Goal: Task Accomplishment & Management: Use online tool/utility

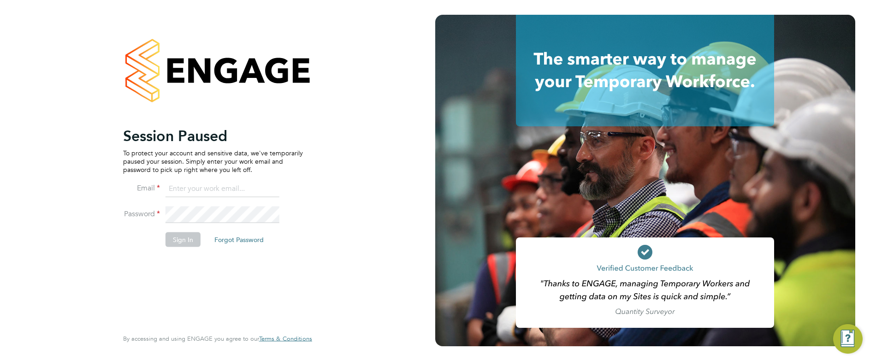
type input "[PERSON_NAME][EMAIL_ADDRESS][PERSON_NAME][DOMAIN_NAME]"
click at [189, 238] on button "Sign In" at bounding box center [182, 239] width 35 height 15
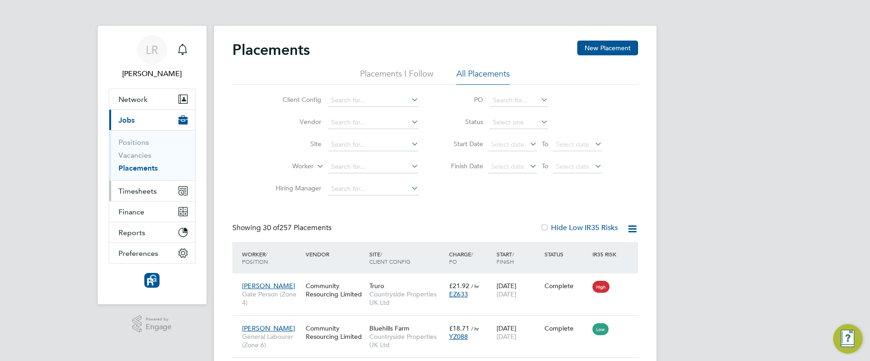
click at [139, 192] on span "Timesheets" at bounding box center [137, 191] width 38 height 9
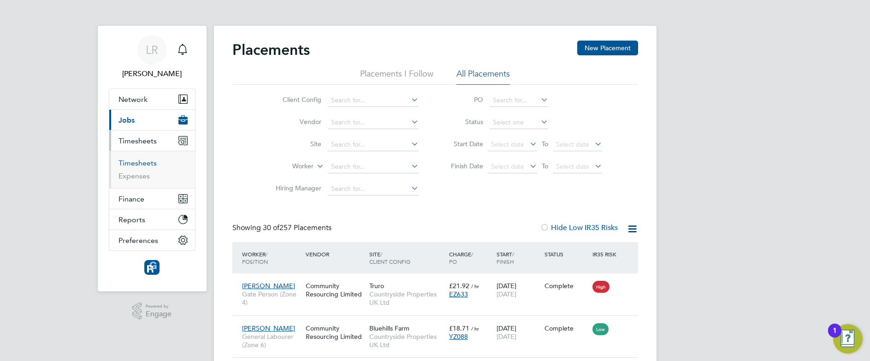
click at [139, 165] on link "Timesheets" at bounding box center [137, 163] width 38 height 9
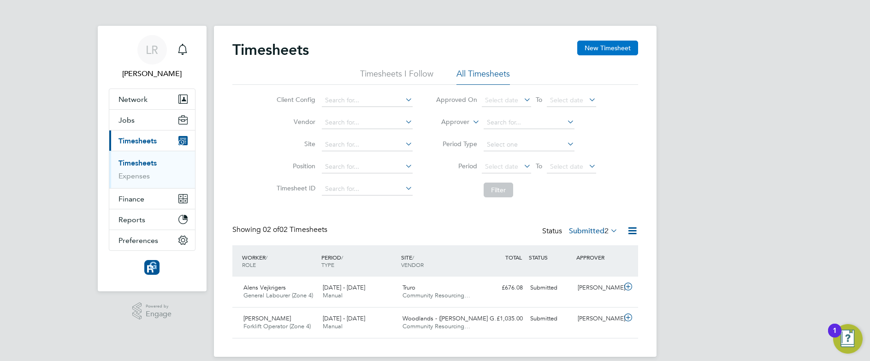
click at [618, 46] on button "New Timesheet" at bounding box center [607, 48] width 61 height 15
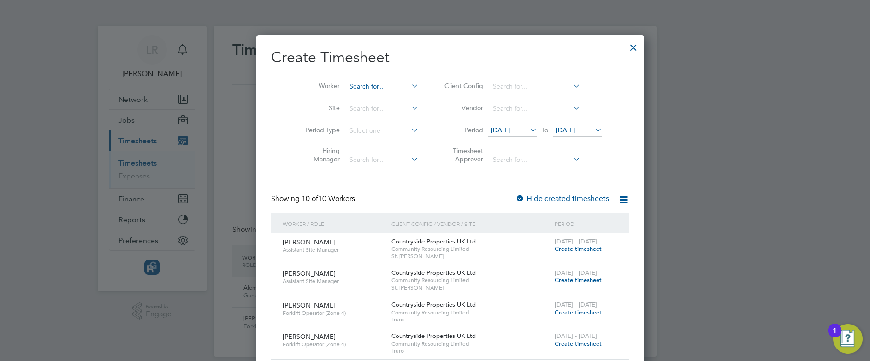
click at [346, 86] on input at bounding box center [382, 86] width 72 height 13
click at [359, 101] on li "[PERSON_NAME]" at bounding box center [387, 99] width 114 height 12
type input "[PERSON_NAME]"
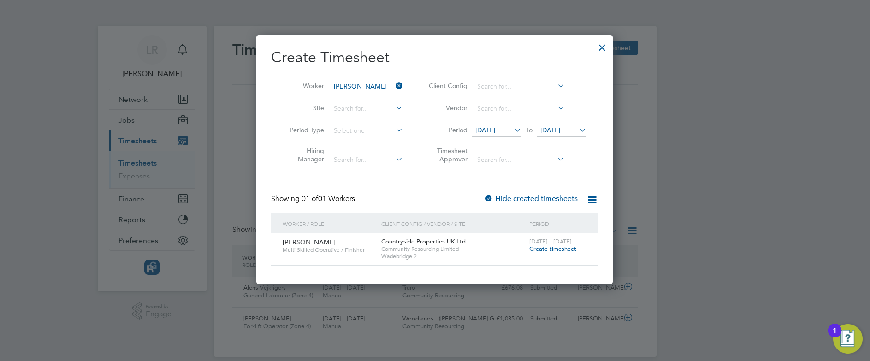
click at [552, 200] on label "Hide created timesheets" at bounding box center [531, 198] width 94 height 9
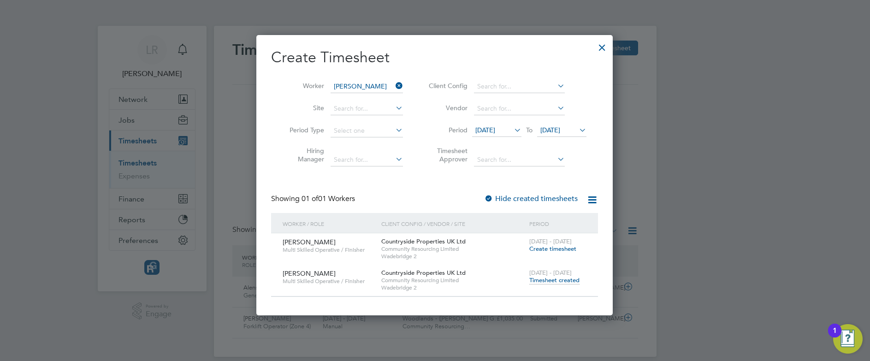
click at [540, 278] on span "Timesheet created" at bounding box center [554, 280] width 50 height 8
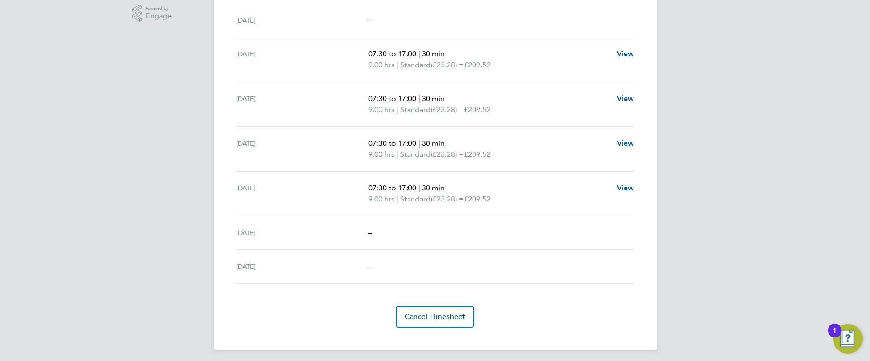
scroll to position [299, 0]
click at [111, 87] on div "LR [PERSON_NAME] Notifications Applications: Network Team Members Businesses Si…" at bounding box center [435, 32] width 870 height 662
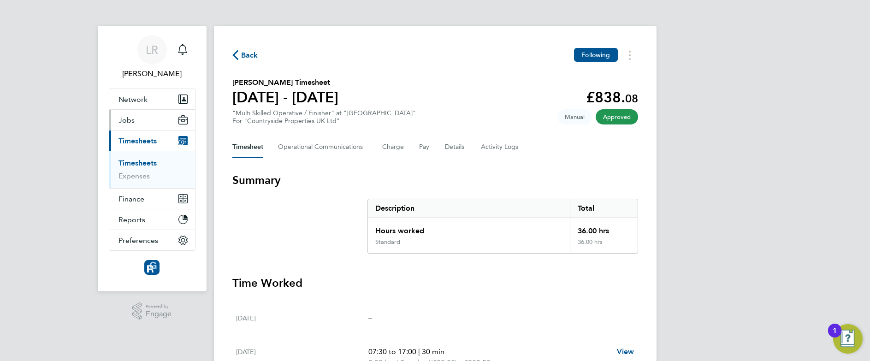
click at [133, 120] on span "Jobs" at bounding box center [126, 120] width 16 height 9
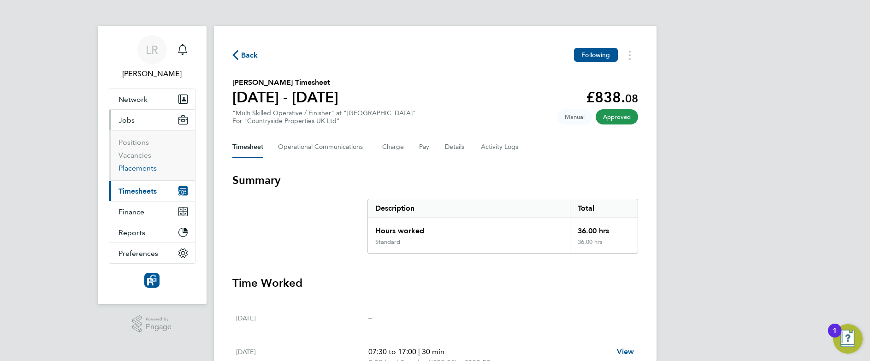
click at [139, 172] on link "Placements" at bounding box center [137, 168] width 38 height 9
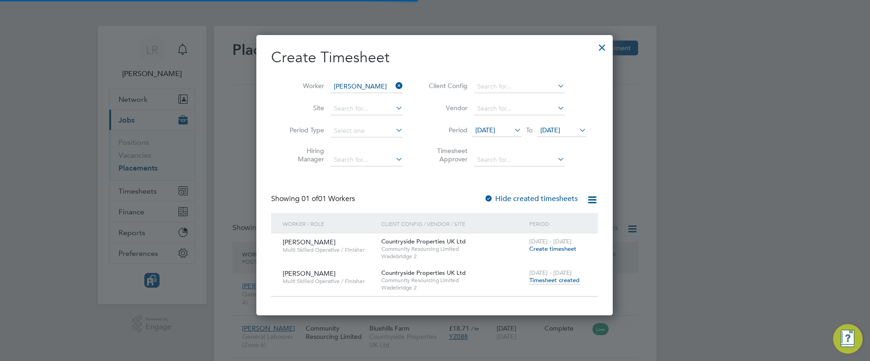
scroll to position [35, 80]
click at [394, 86] on icon at bounding box center [394, 85] width 0 height 13
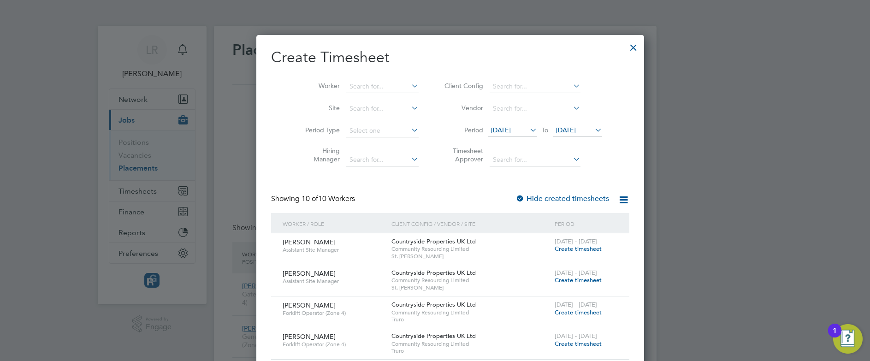
click at [625, 48] on div at bounding box center [633, 45] width 17 height 17
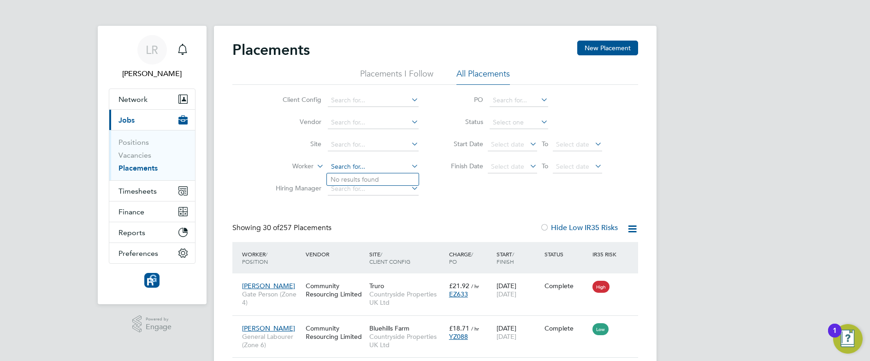
click at [356, 170] on input at bounding box center [373, 166] width 91 height 13
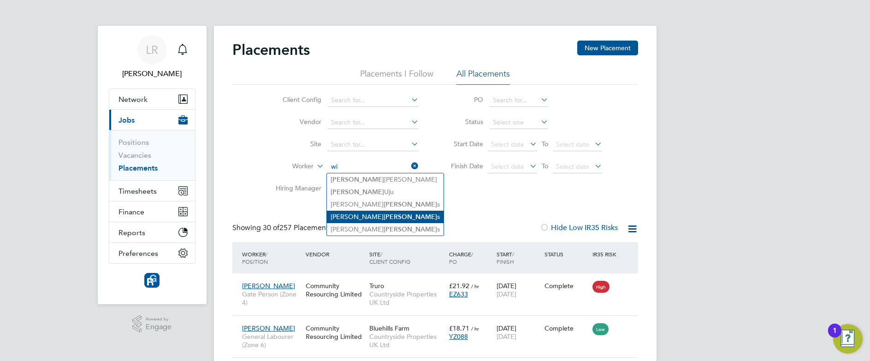
type input "w"
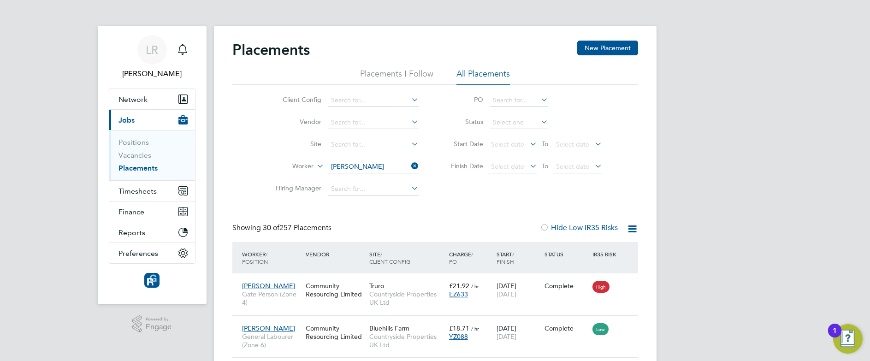
click at [341, 177] on li "[PERSON_NAME]" at bounding box center [384, 179] width 114 height 12
type input "[PERSON_NAME]"
